Goal: Navigation & Orientation: Find specific page/section

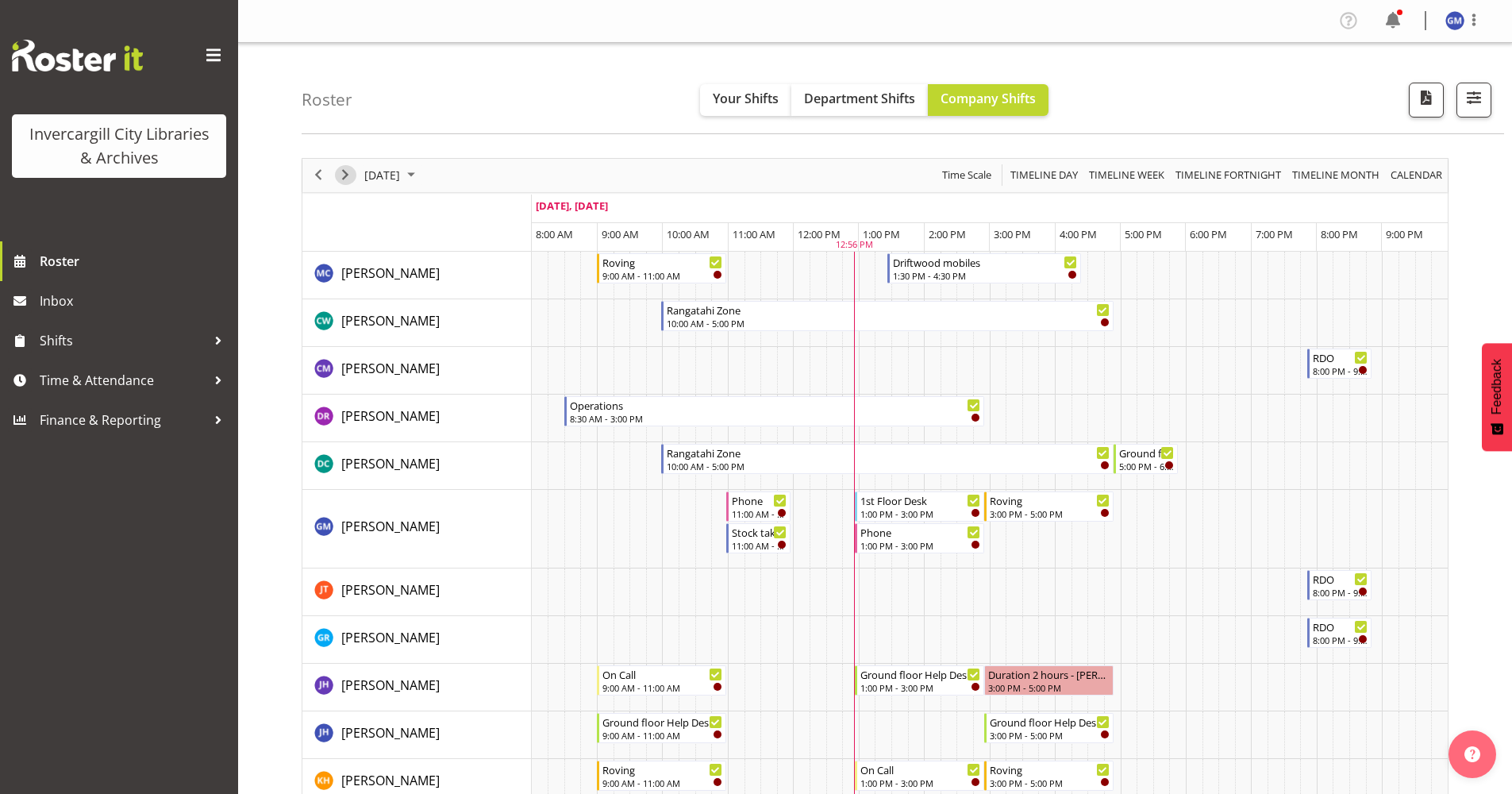
click at [336, 180] on span "Next" at bounding box center [345, 175] width 19 height 20
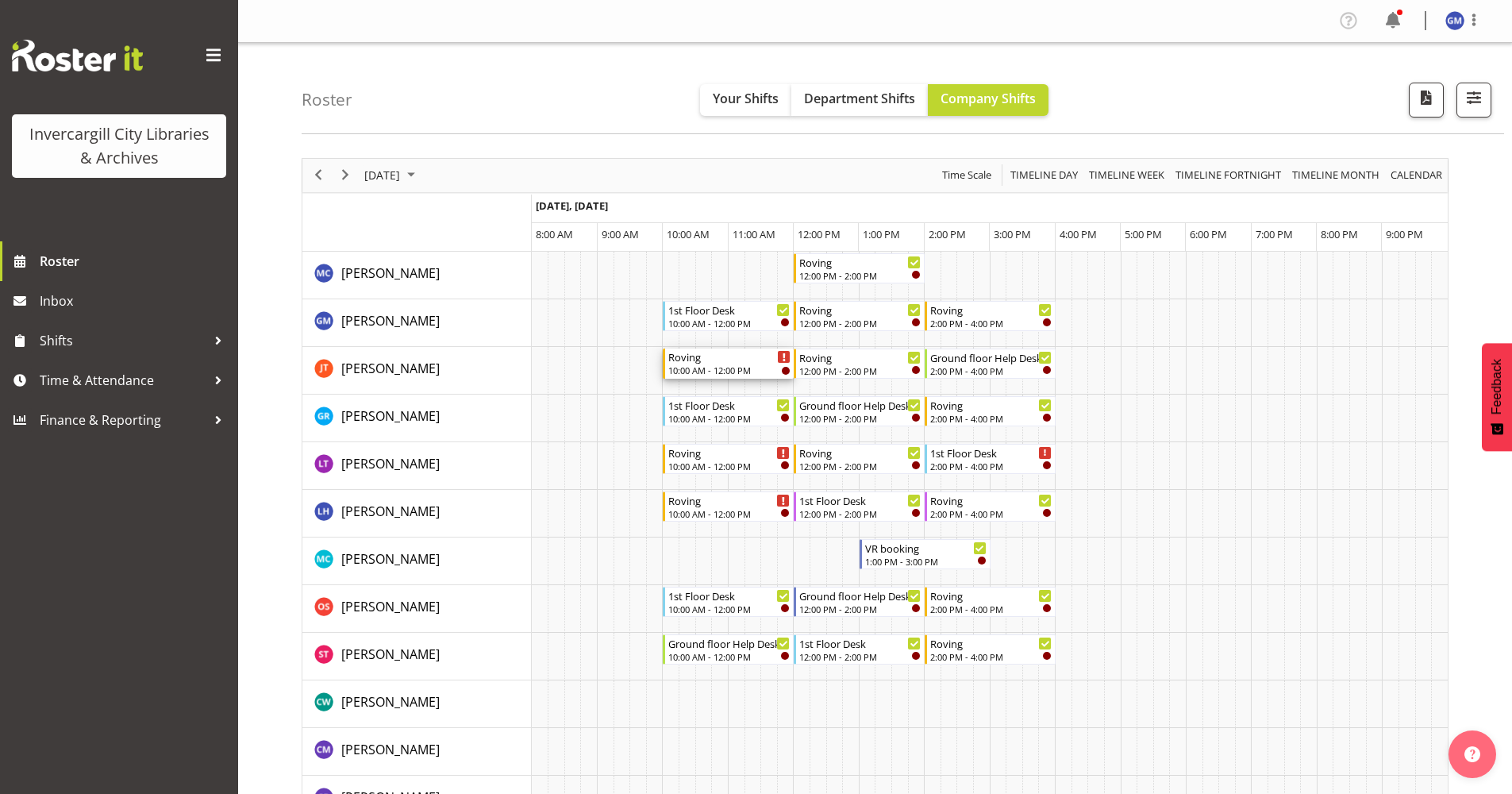
click at [698, 369] on div "10:00 AM - 12:00 PM" at bounding box center [729, 370] width 122 height 13
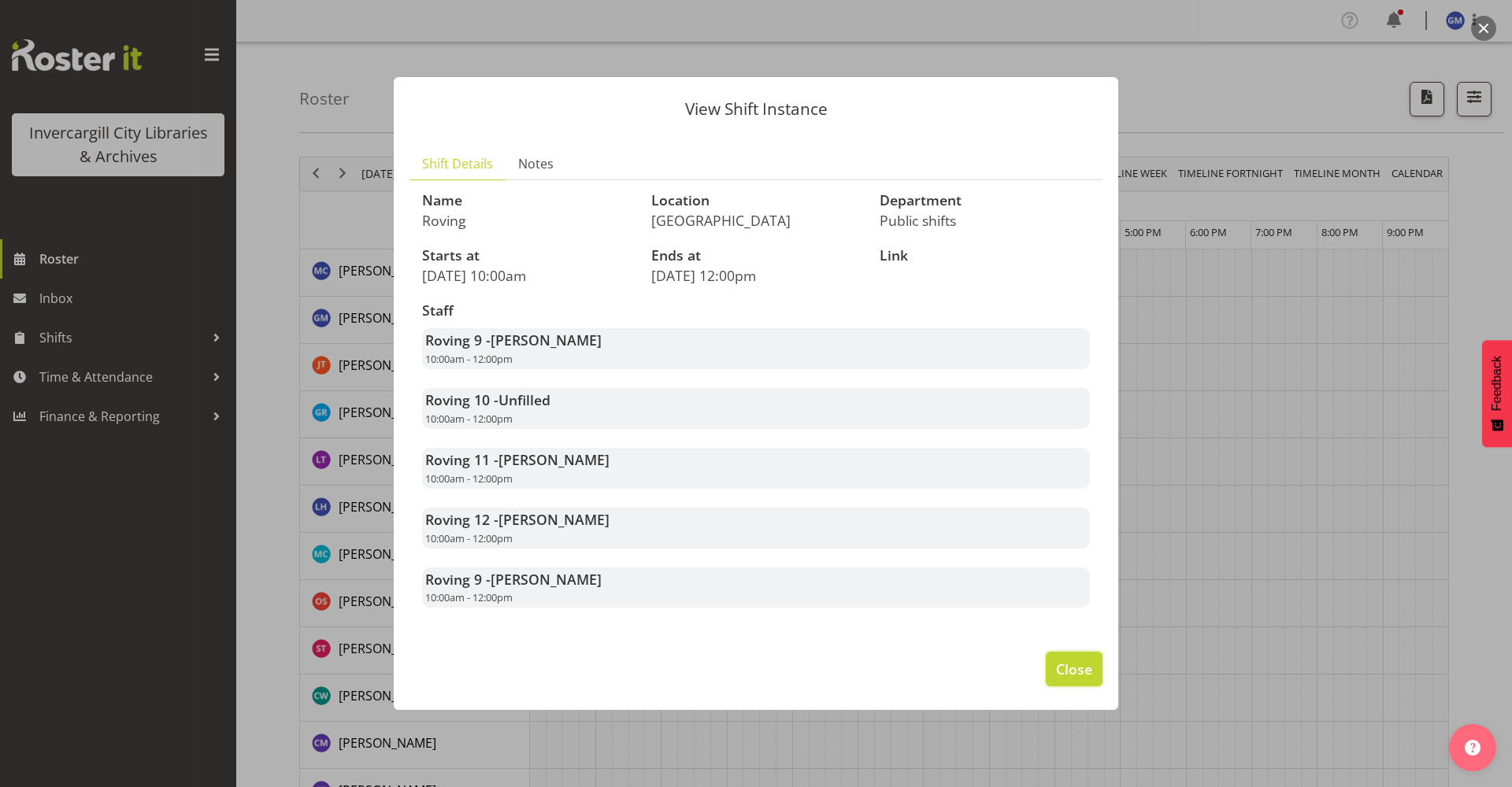
click at [1063, 657] on button "Close" at bounding box center [1073, 669] width 56 height 35
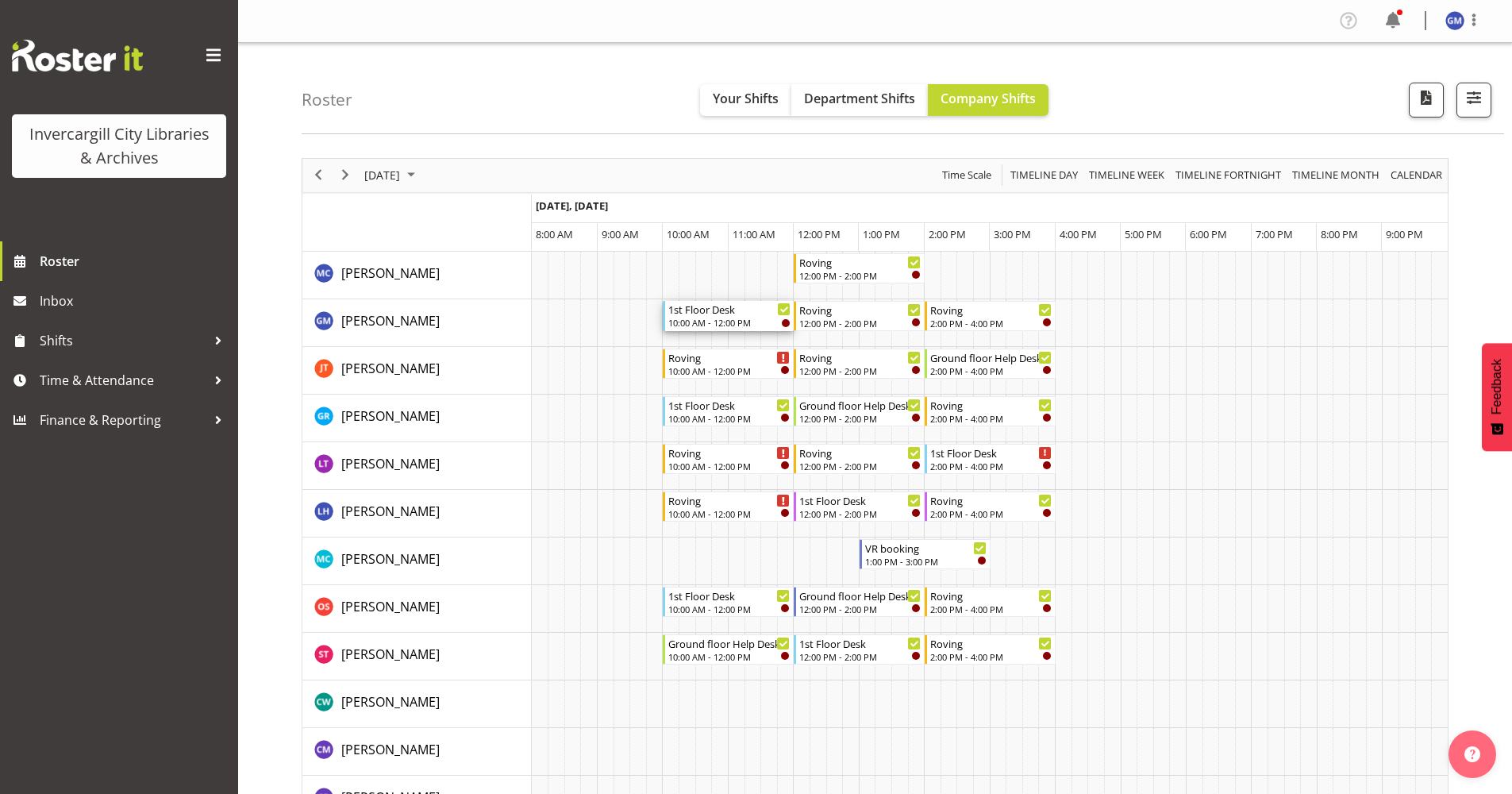
click at [718, 320] on div "10:00 AM - 12:00 PM" at bounding box center [729, 323] width 122 height 13
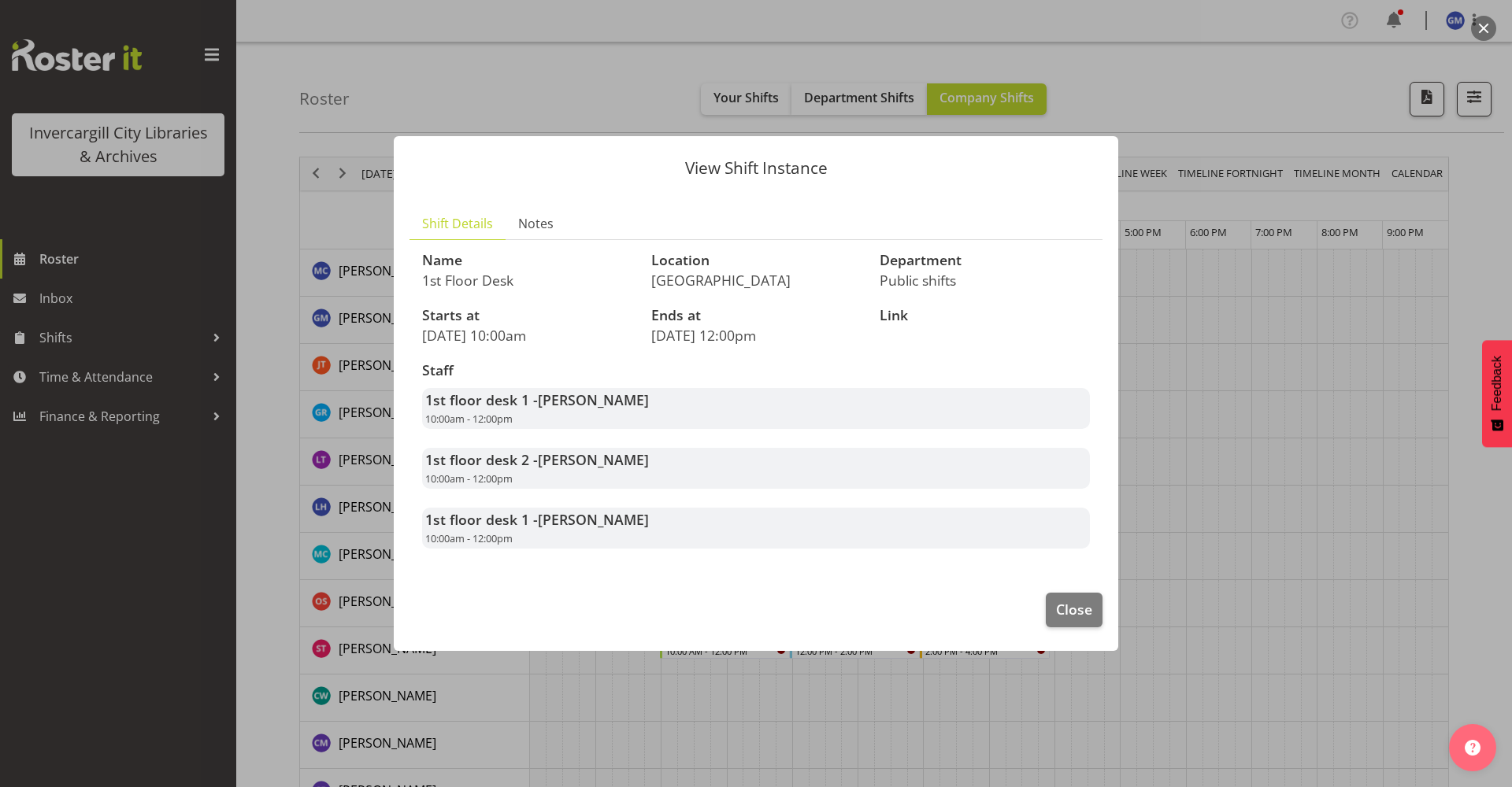
click at [1046, 623] on footer "Close" at bounding box center [756, 614] width 725 height 74
click at [1060, 595] on button "Close" at bounding box center [1073, 610] width 56 height 35
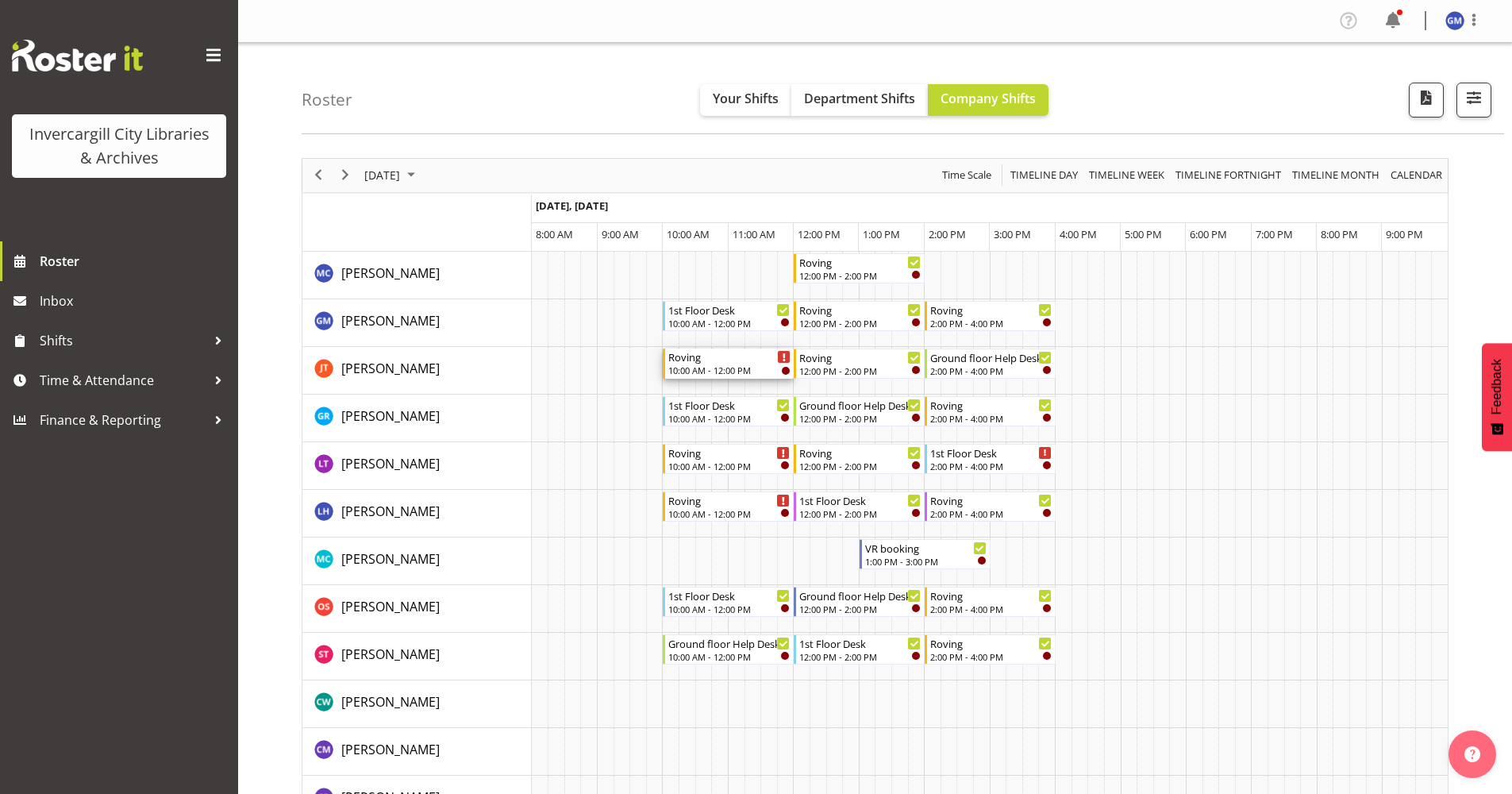
click at [744, 376] on div "10:00 AM - 12:00 PM" at bounding box center [729, 370] width 122 height 13
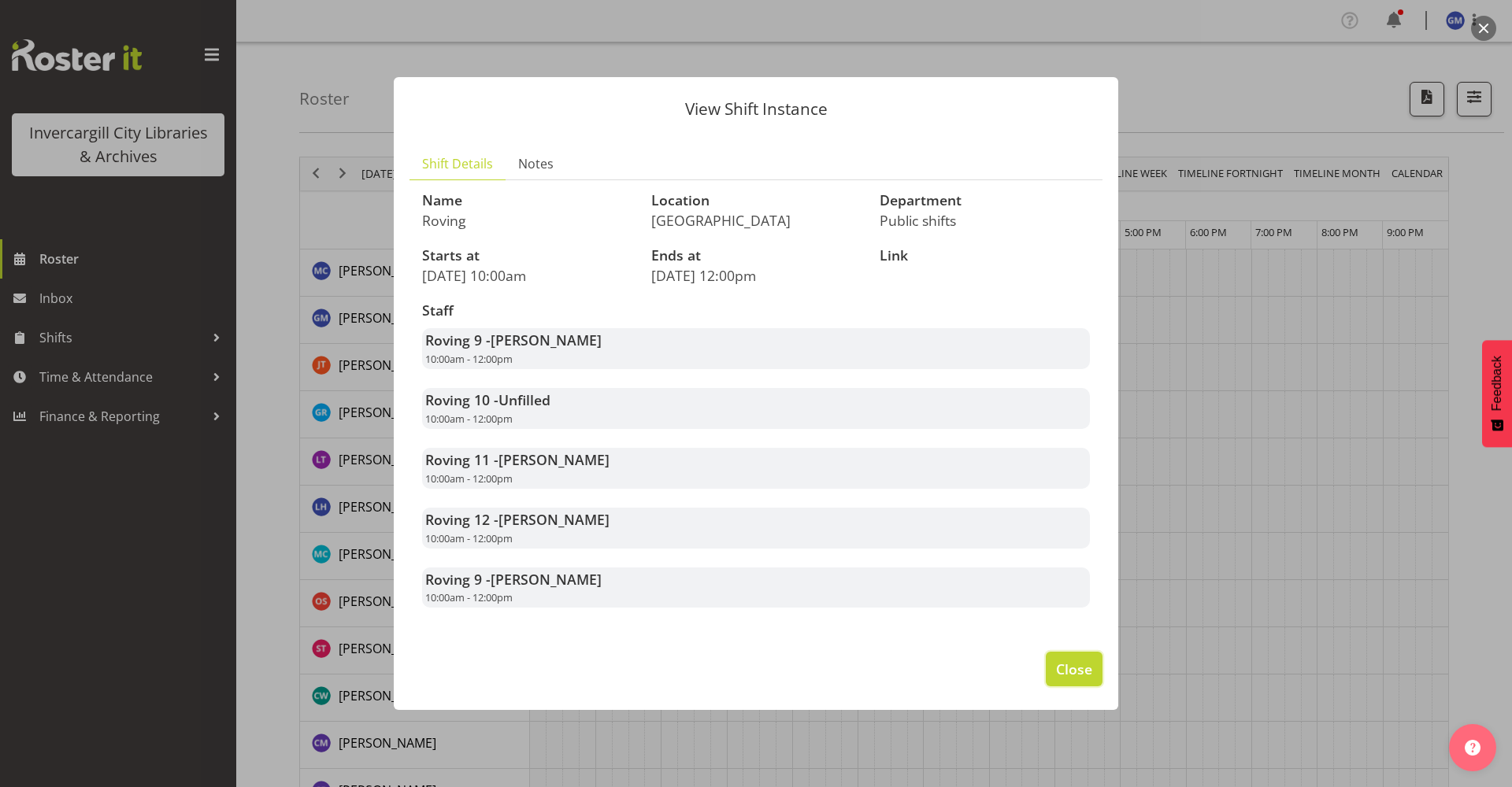
click at [1048, 657] on button "Close" at bounding box center [1073, 669] width 56 height 35
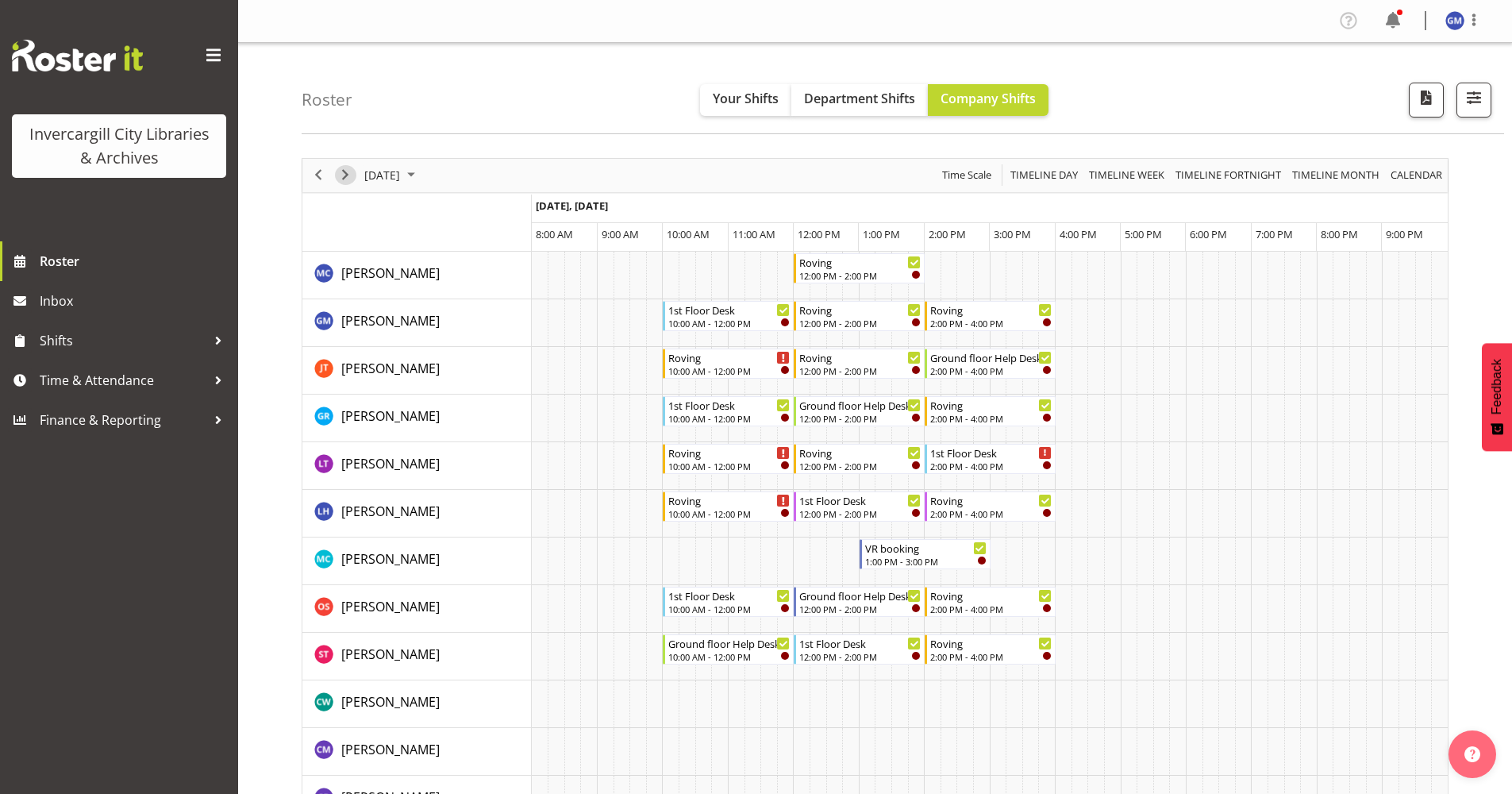
click at [338, 182] on span "Next" at bounding box center [345, 175] width 19 height 20
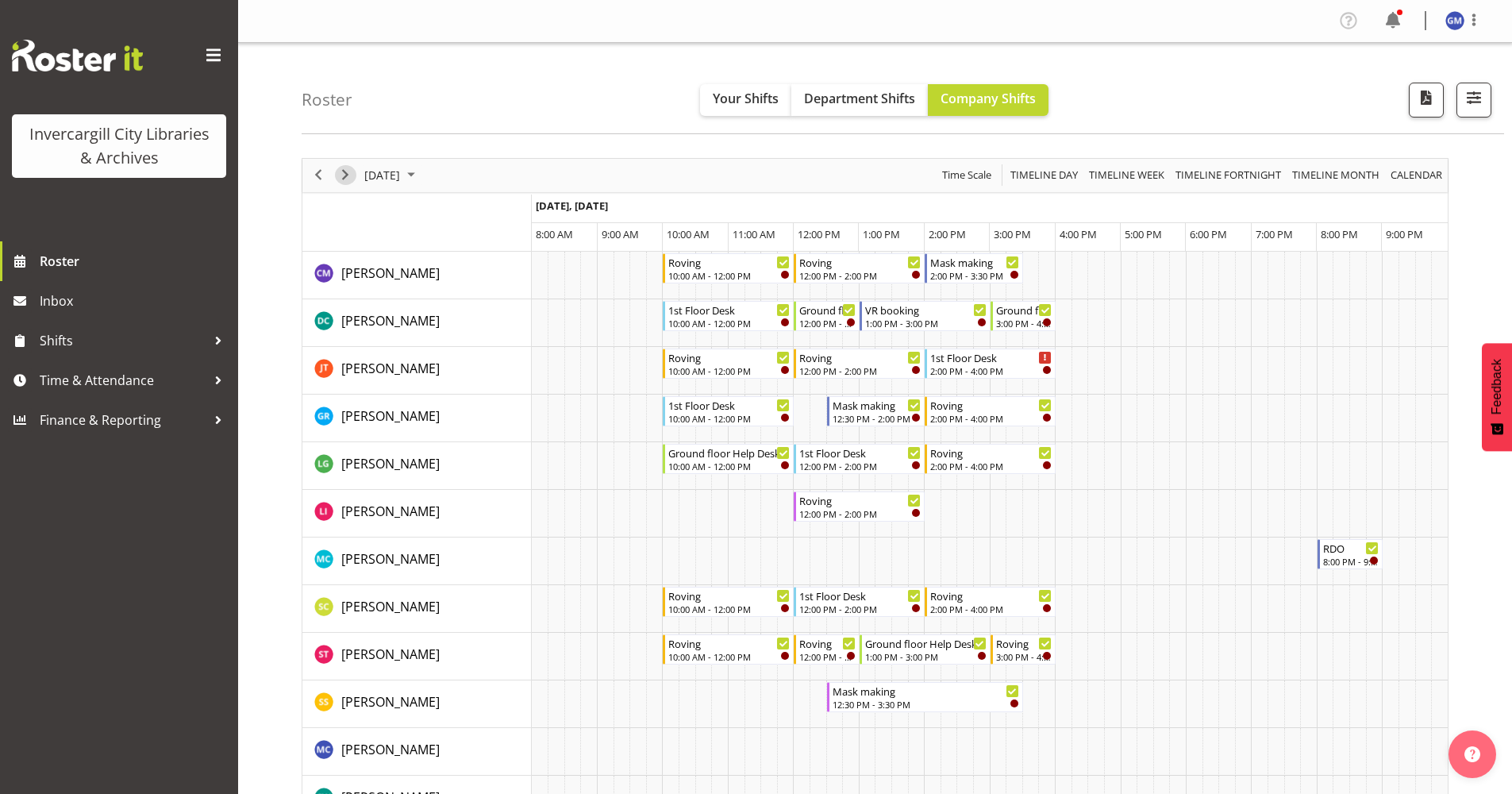
click at [343, 177] on span "Next" at bounding box center [345, 175] width 19 height 20
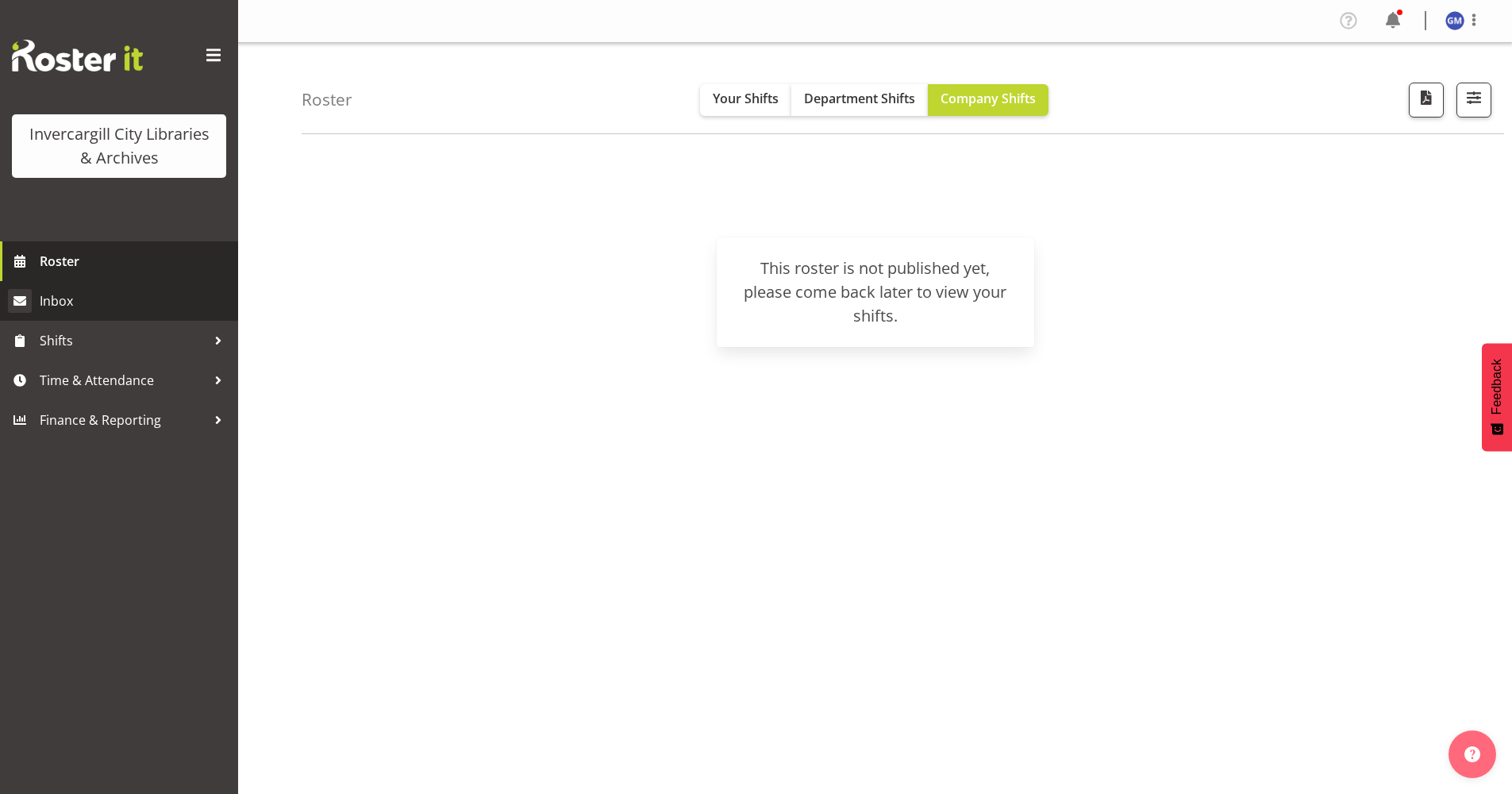
click at [50, 289] on span "Inbox" at bounding box center [135, 301] width 191 height 24
click at [60, 272] on span "Roster" at bounding box center [135, 261] width 191 height 24
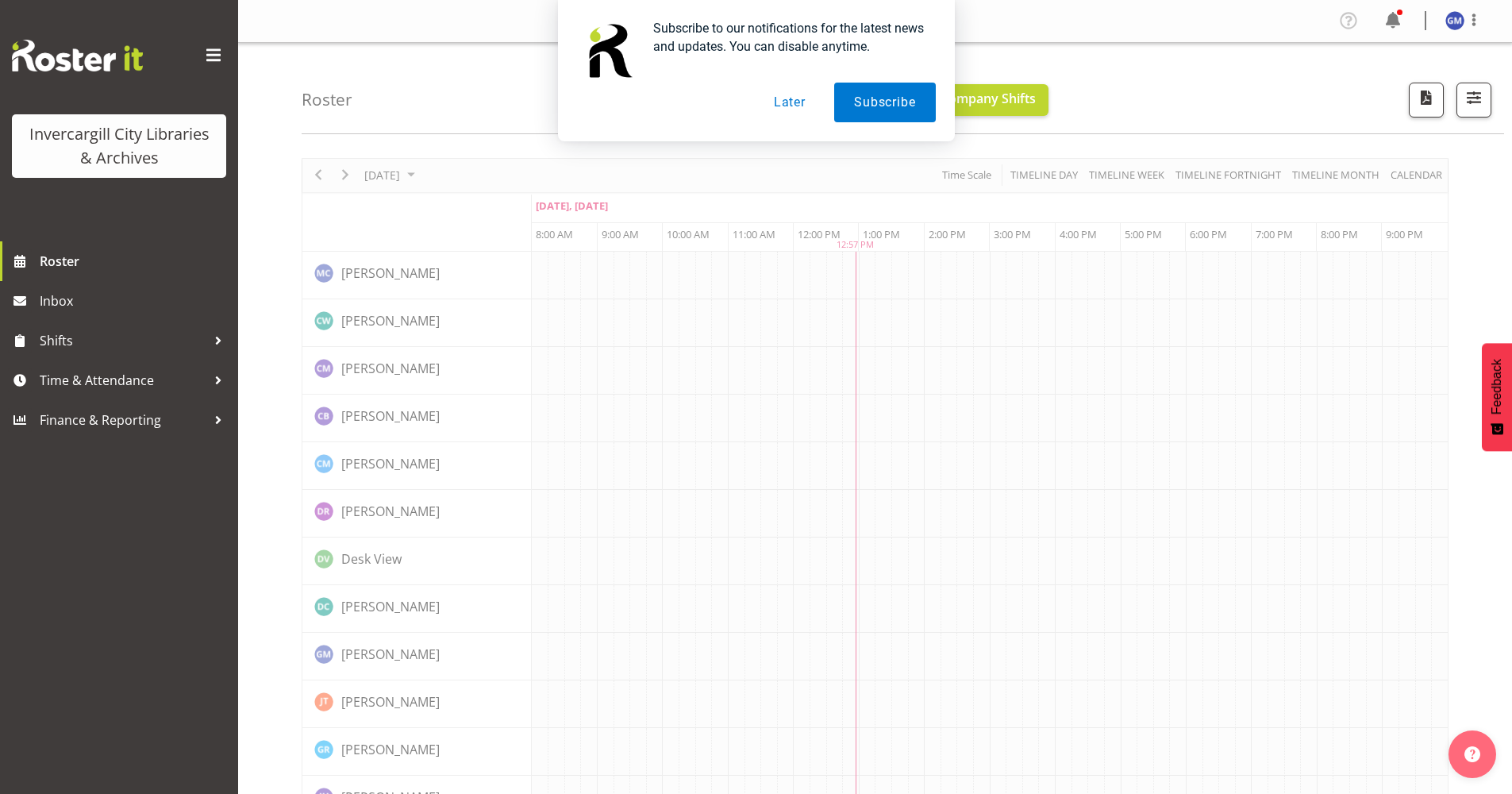
click at [800, 87] on button "Later" at bounding box center [789, 102] width 71 height 40
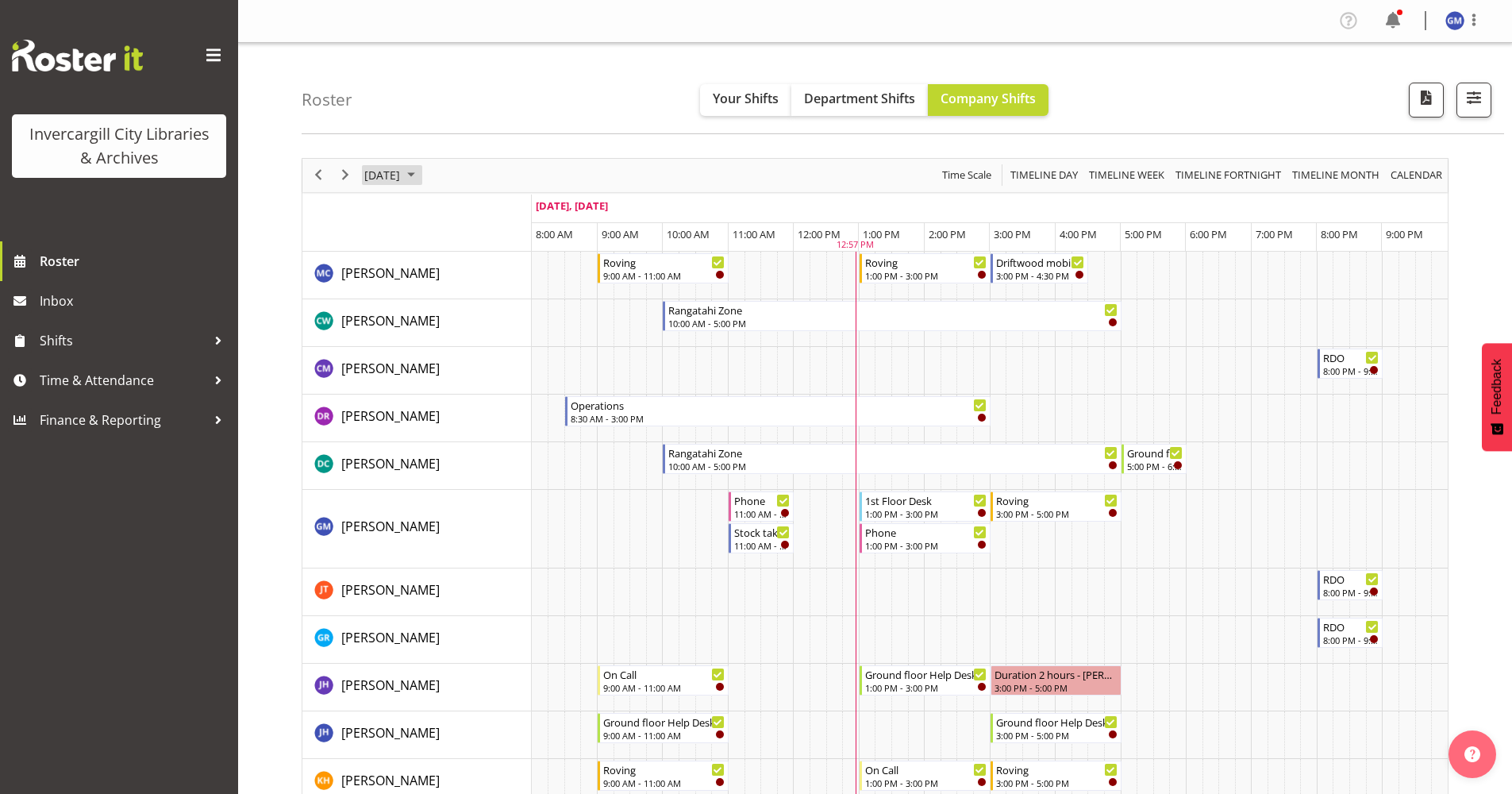
click at [401, 182] on span "[DATE]" at bounding box center [381, 175] width 39 height 20
click at [375, 381] on span "28" at bounding box center [380, 378] width 23 height 24
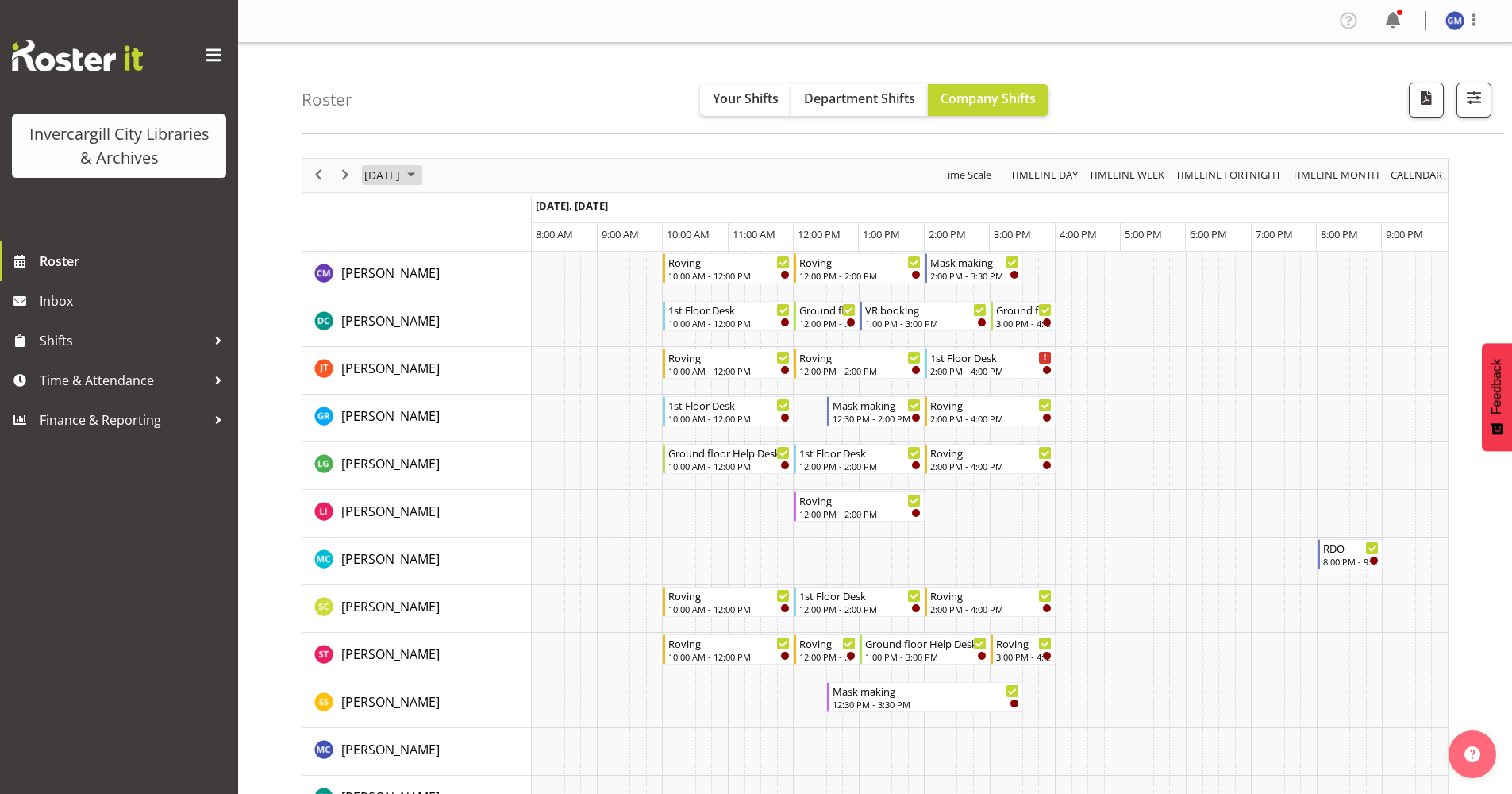
click at [401, 184] on span "[DATE]" at bounding box center [381, 175] width 39 height 20
click at [381, 345] on span "21" at bounding box center [380, 351] width 23 height 24
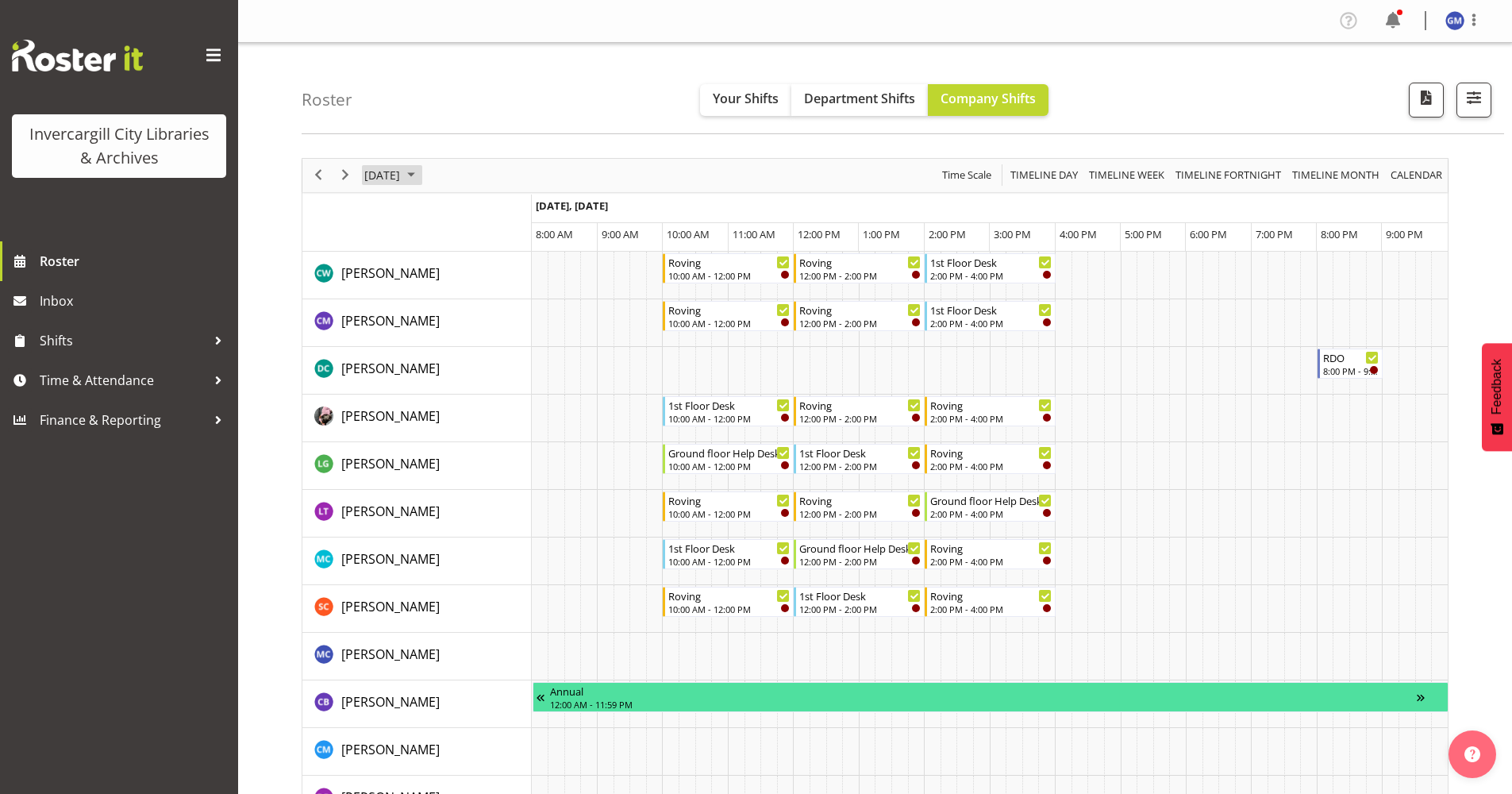
click at [401, 175] on span "September 21, 2025" at bounding box center [381, 175] width 39 height 20
click at [378, 326] on span "14" at bounding box center [380, 324] width 23 height 24
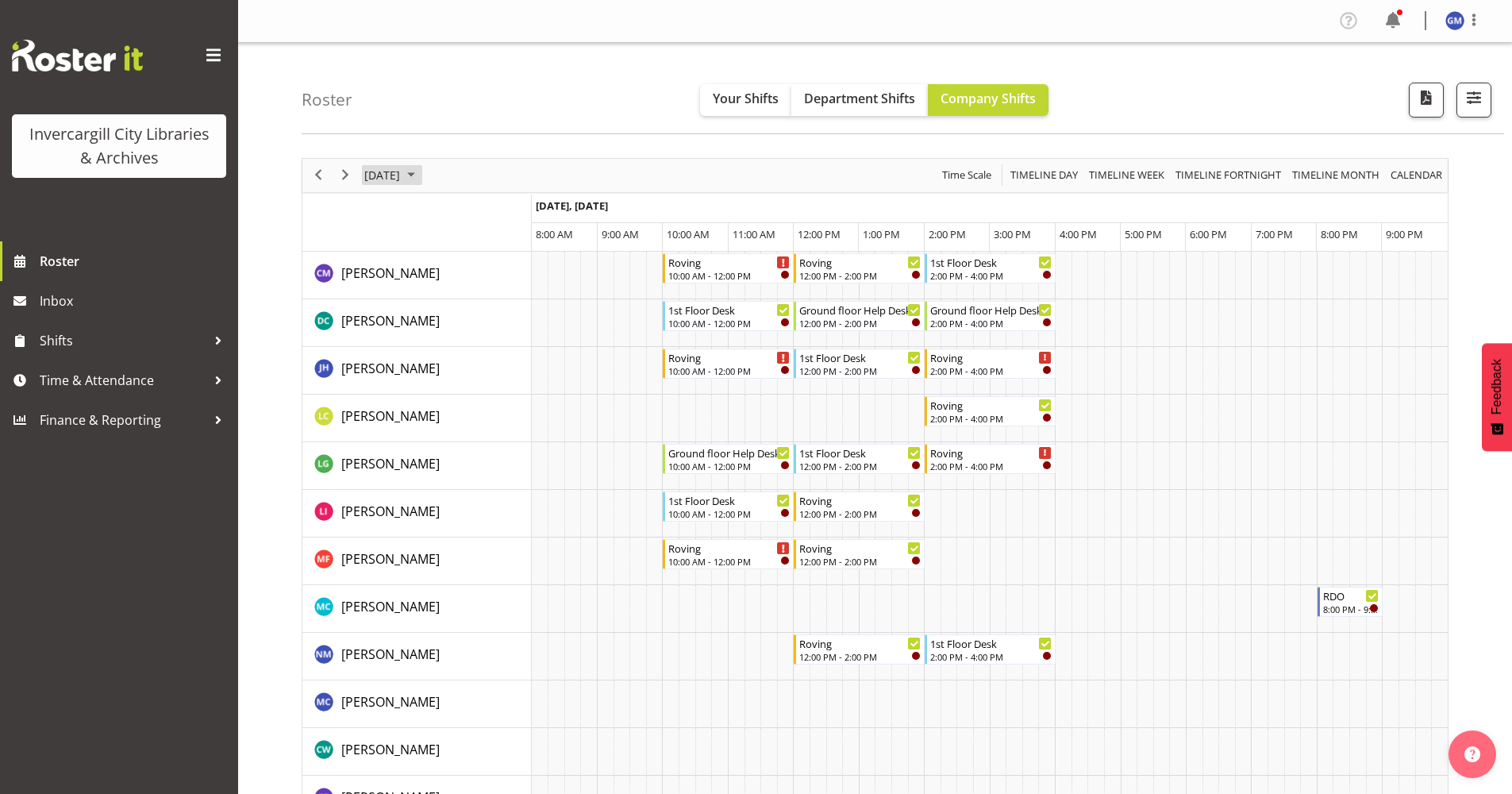
click at [401, 179] on span "September 14, 2025" at bounding box center [381, 175] width 39 height 20
click at [376, 300] on span "7" at bounding box center [380, 297] width 23 height 24
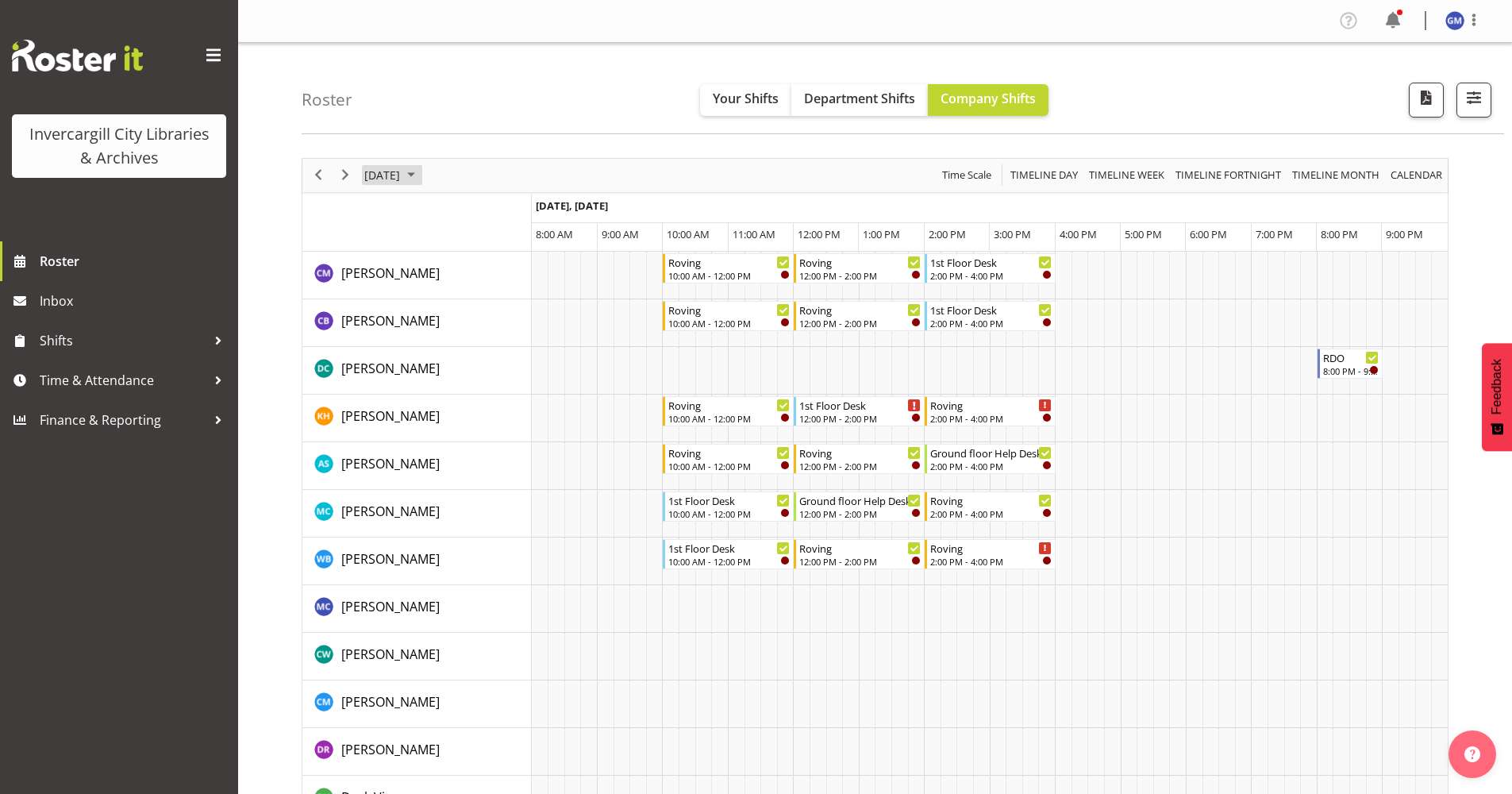
click at [401, 180] on span "September 7, 2025" at bounding box center [381, 175] width 39 height 20
click at [497, 350] on span "26" at bounding box center [508, 351] width 23 height 24
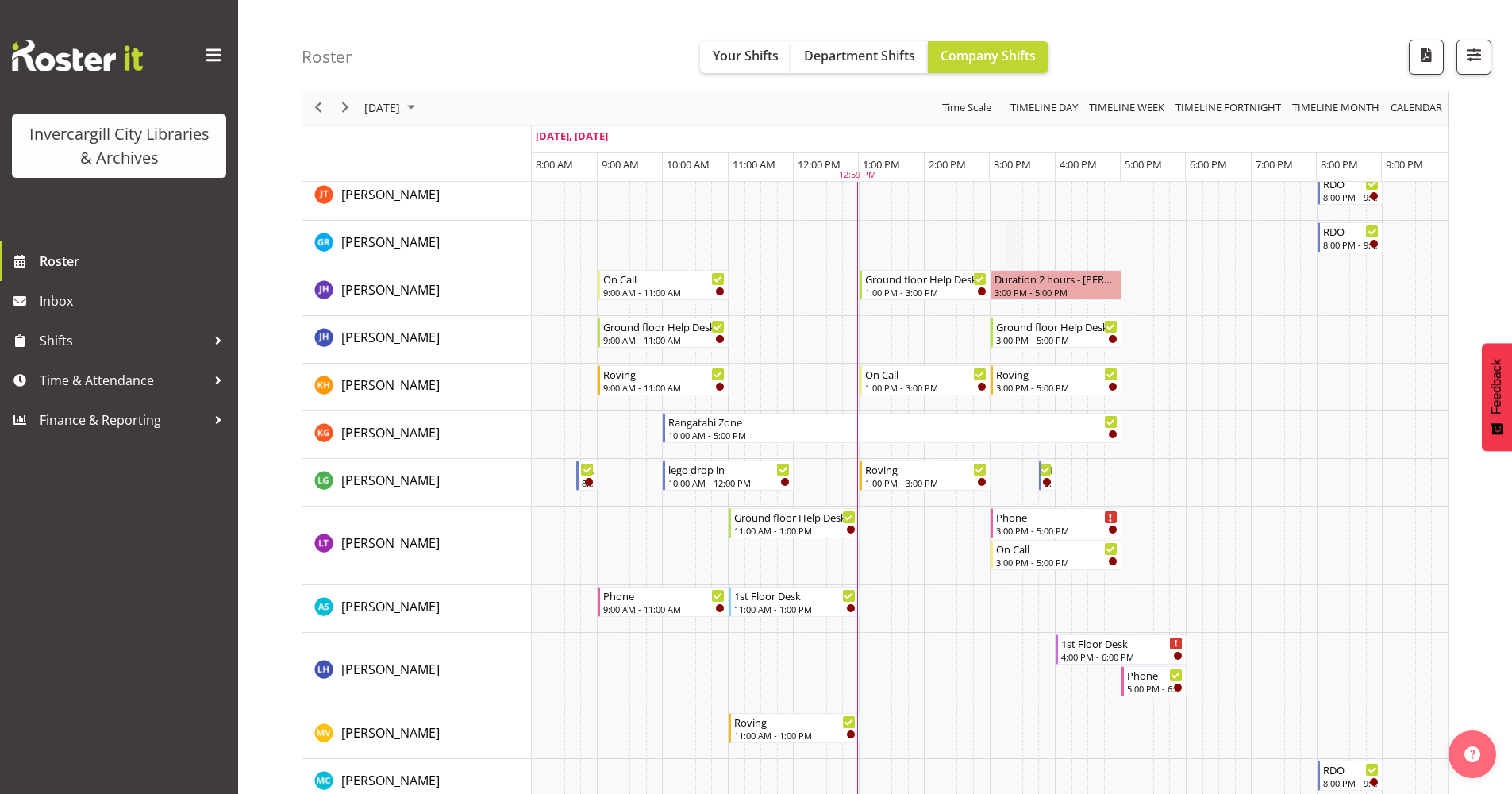
scroll to position [397, 0]
click at [1027, 506] on div "Phone" at bounding box center [1057, 515] width 122 height 16
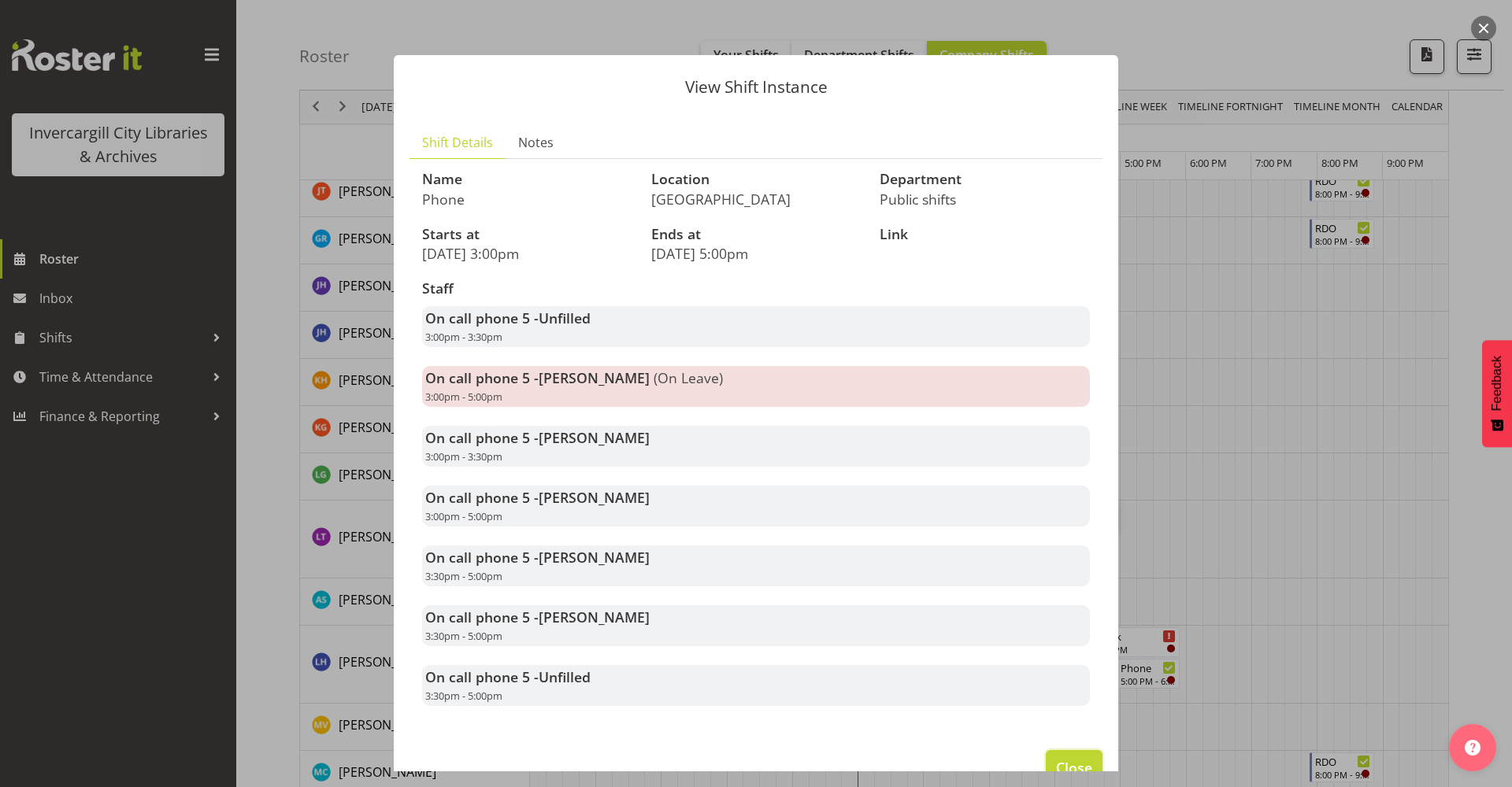
click at [1073, 757] on span "Close" at bounding box center [1074, 767] width 36 height 21
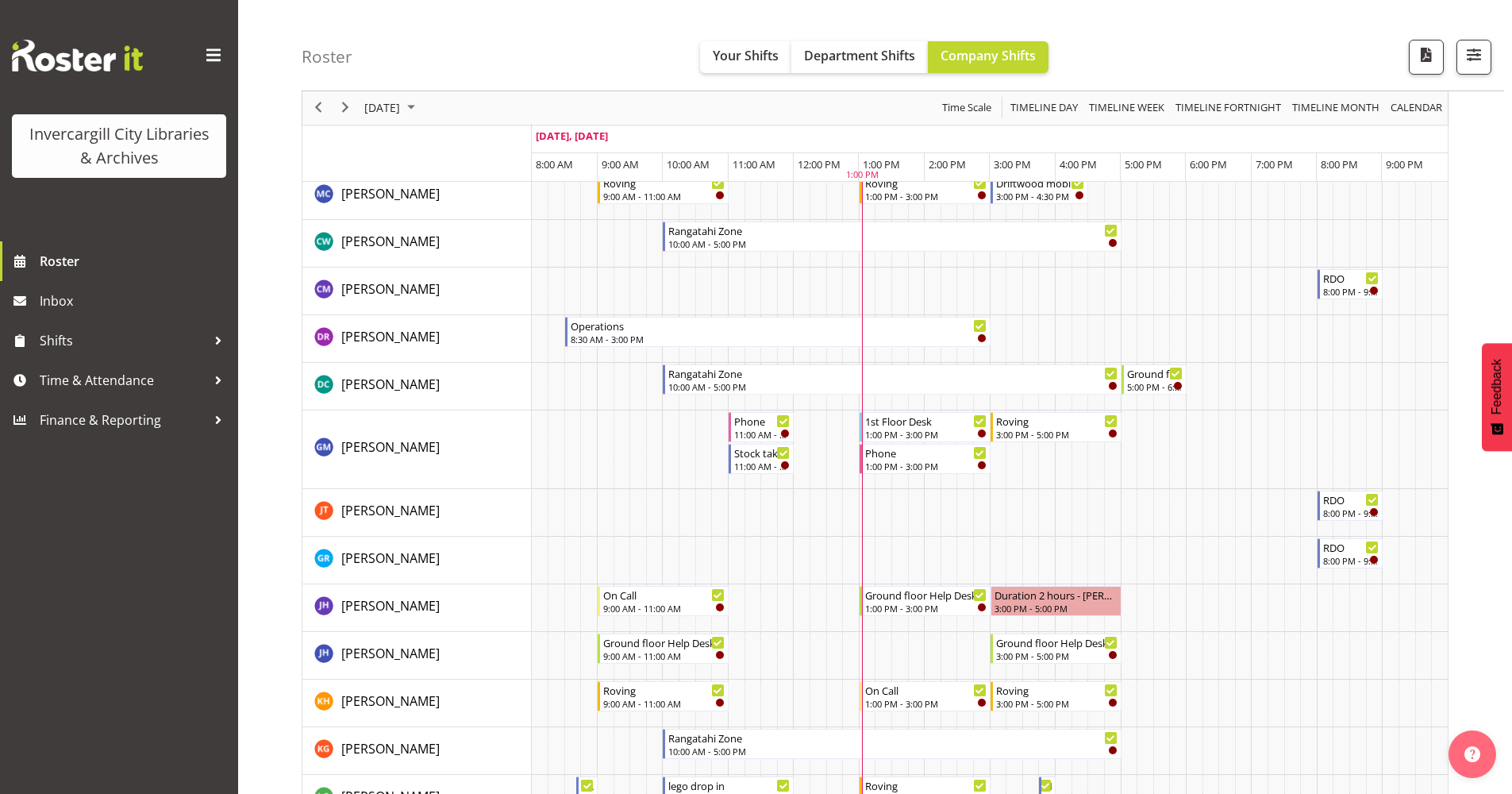
scroll to position [0, 0]
